Goal: Task Accomplishment & Management: Use online tool/utility

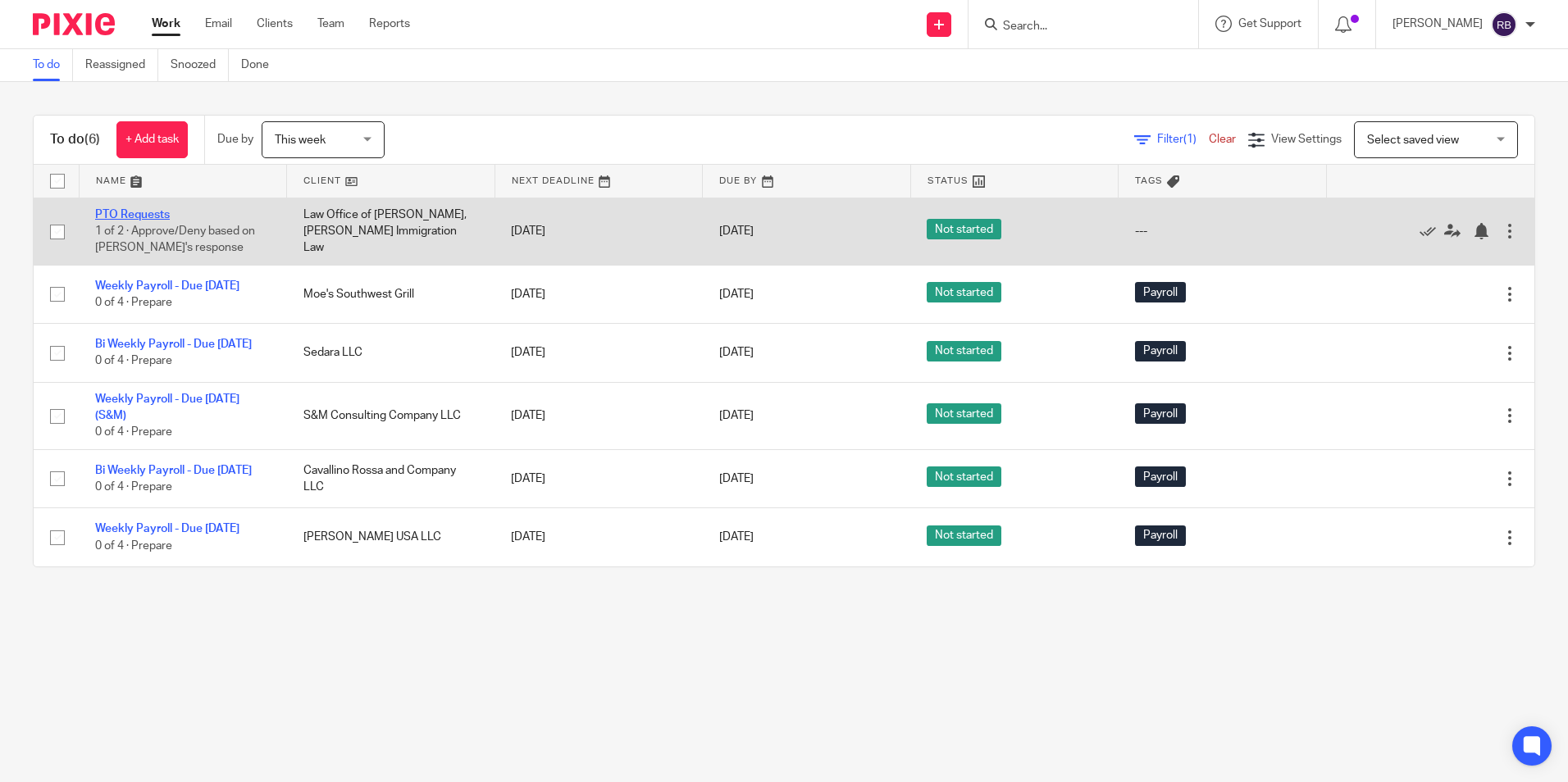
click at [153, 211] on link "PTO Requests" at bounding box center [132, 215] width 74 height 12
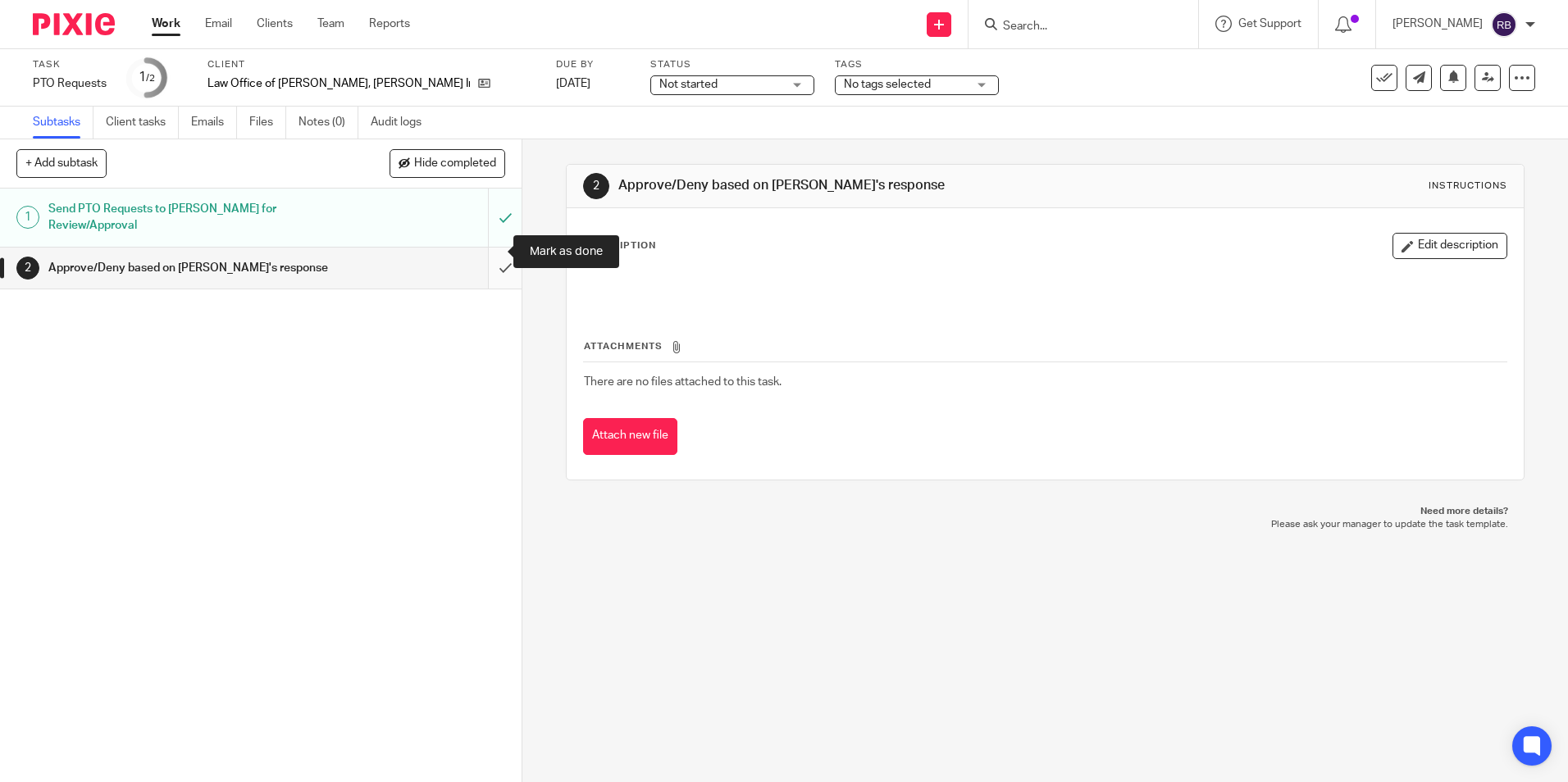
click at [493, 253] on input "submit" at bounding box center [260, 268] width 522 height 41
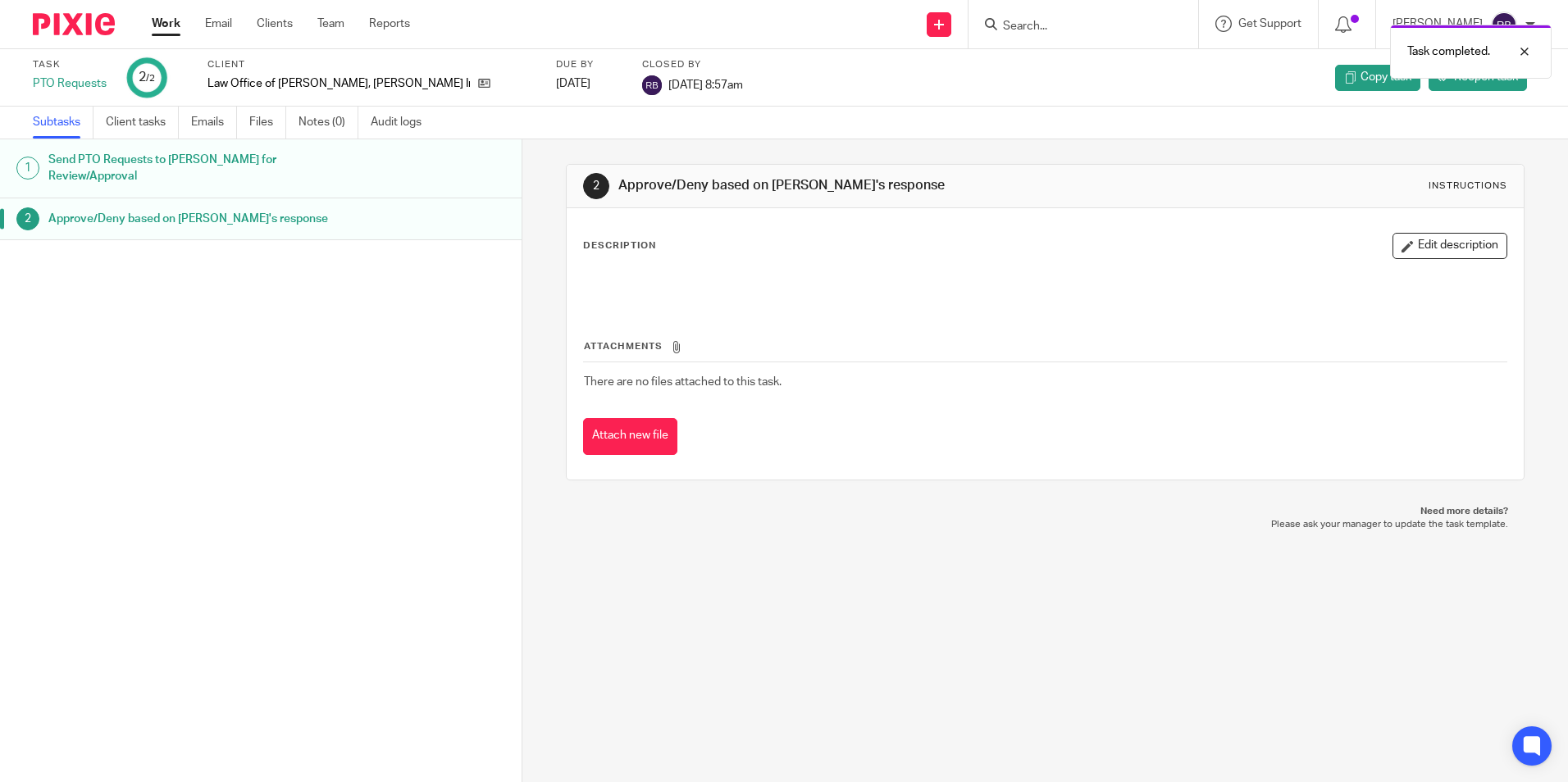
click at [164, 21] on link "Work" at bounding box center [165, 24] width 28 height 17
